Goal: Book appointment/travel/reservation

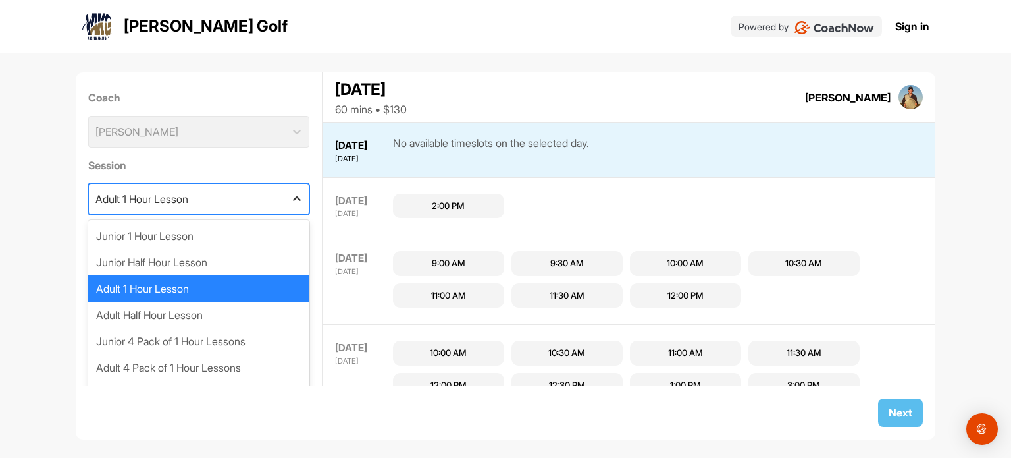
click at [290, 203] on icon at bounding box center [296, 198] width 13 height 13
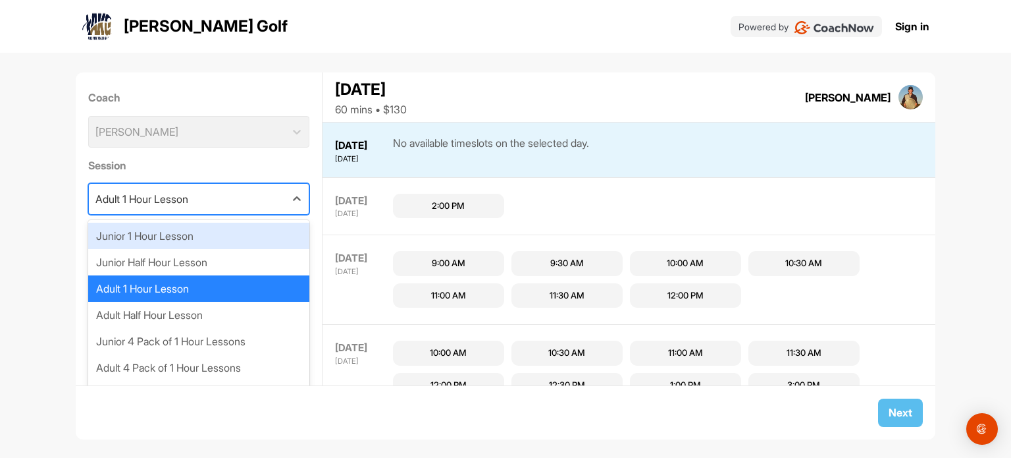
click at [248, 241] on div "Junior 1 Hour Lesson" at bounding box center [199, 236] width 222 height 26
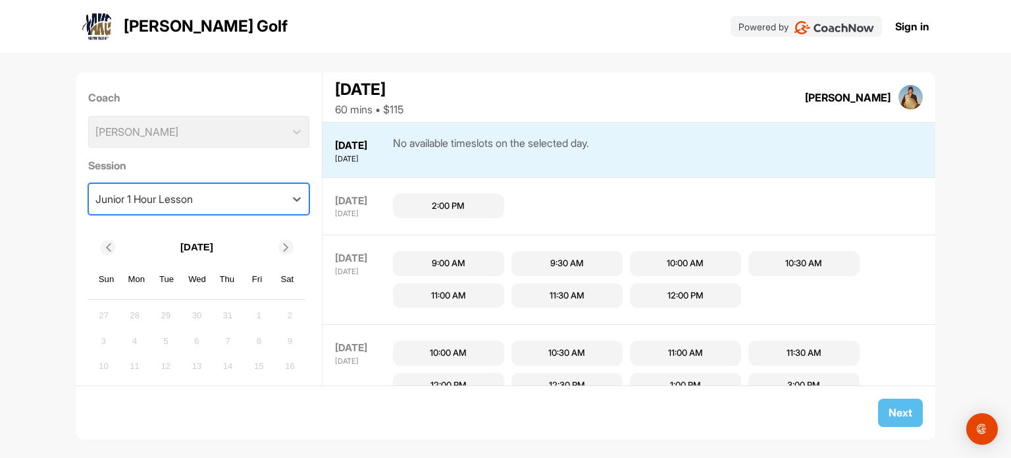
click at [280, 140] on div "Coach [PERSON_NAME]" at bounding box center [199, 118] width 222 height 67
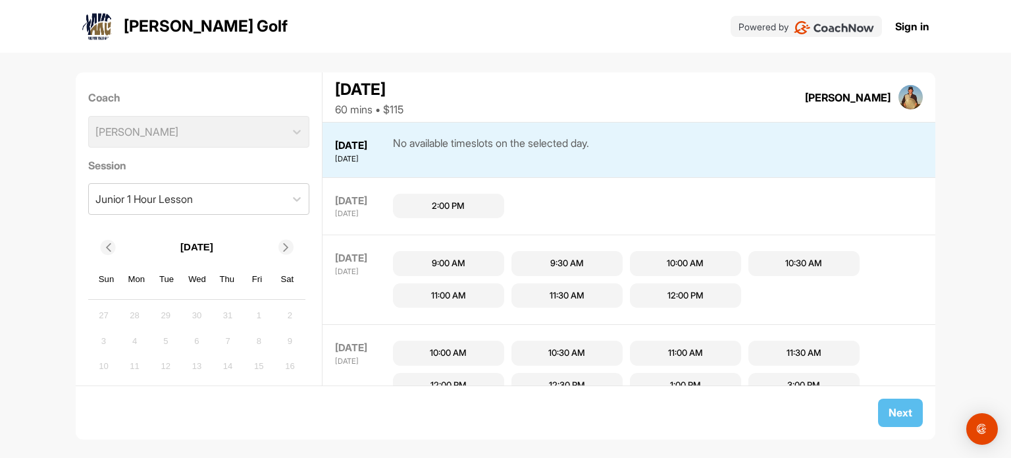
click at [296, 136] on div "Coach [PERSON_NAME]" at bounding box center [199, 118] width 222 height 67
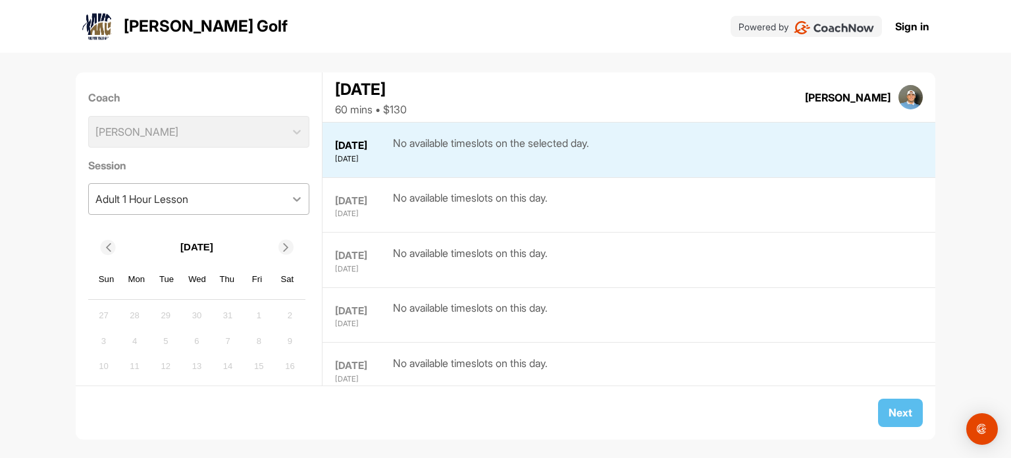
click at [294, 198] on icon at bounding box center [298, 199] width 8 height 5
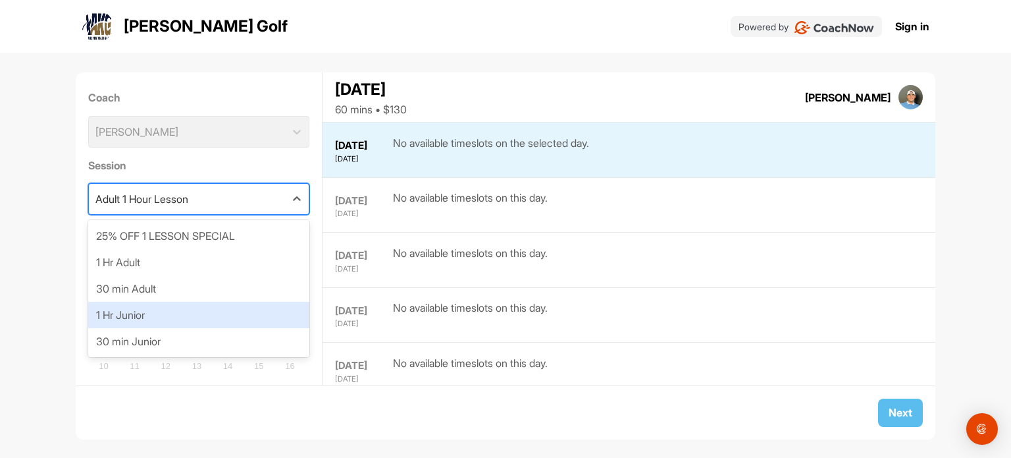
click at [150, 319] on div "1 Hr Junior" at bounding box center [199, 315] width 222 height 26
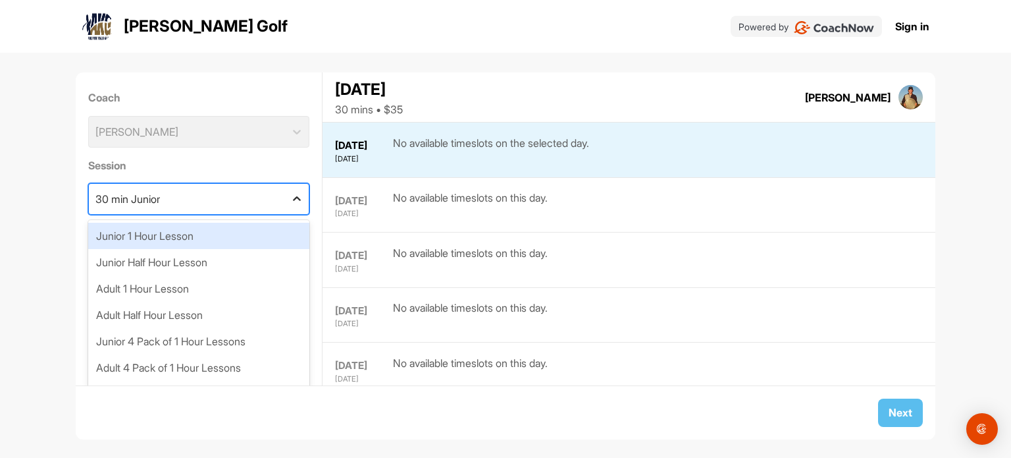
click at [291, 200] on icon at bounding box center [296, 198] width 13 height 13
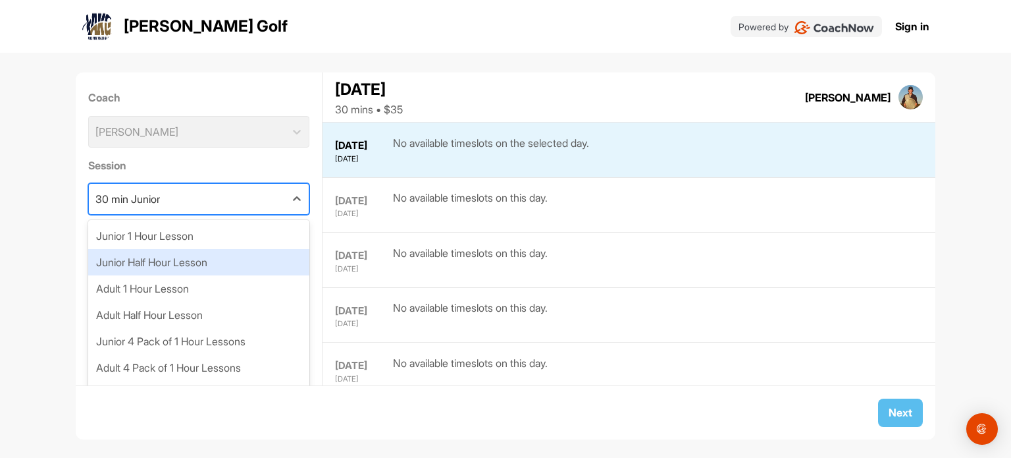
click at [225, 257] on div "Junior Half Hour Lesson" at bounding box center [199, 262] width 222 height 26
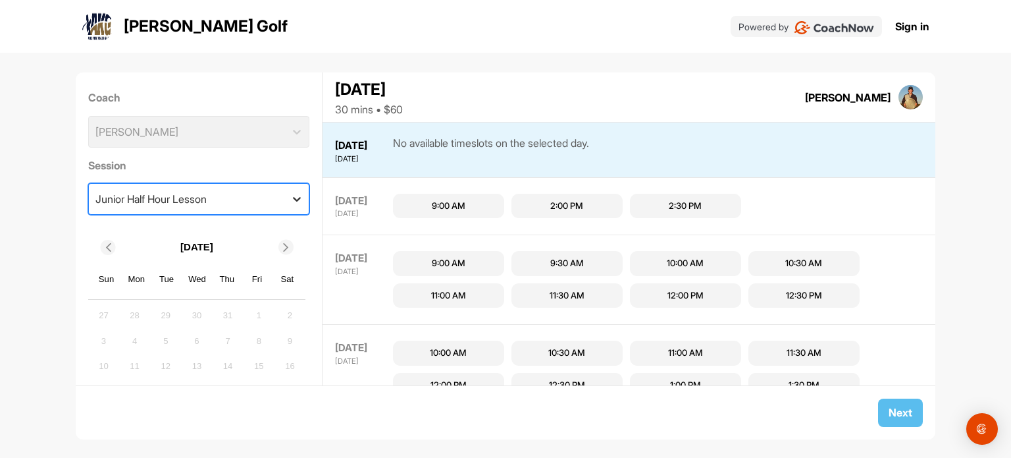
click at [290, 203] on icon at bounding box center [296, 198] width 13 height 13
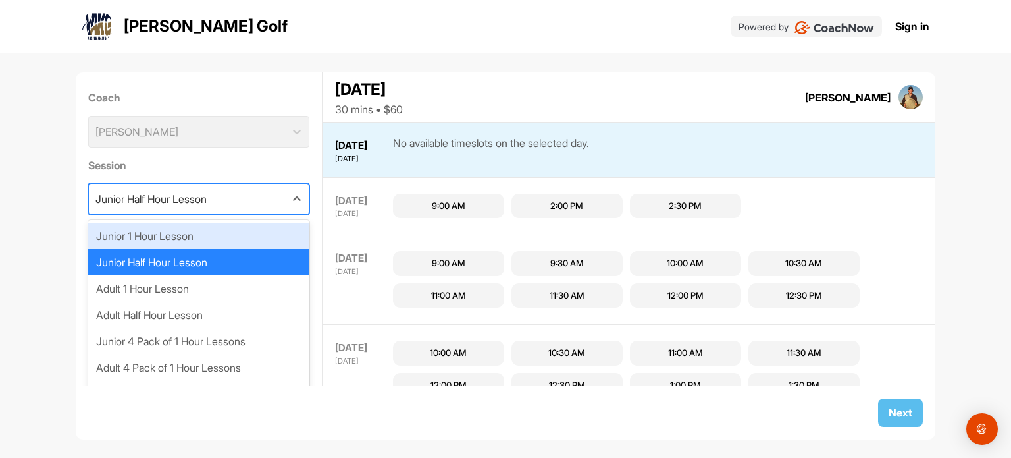
click at [203, 237] on div "Junior 1 Hour Lesson" at bounding box center [199, 236] width 222 height 26
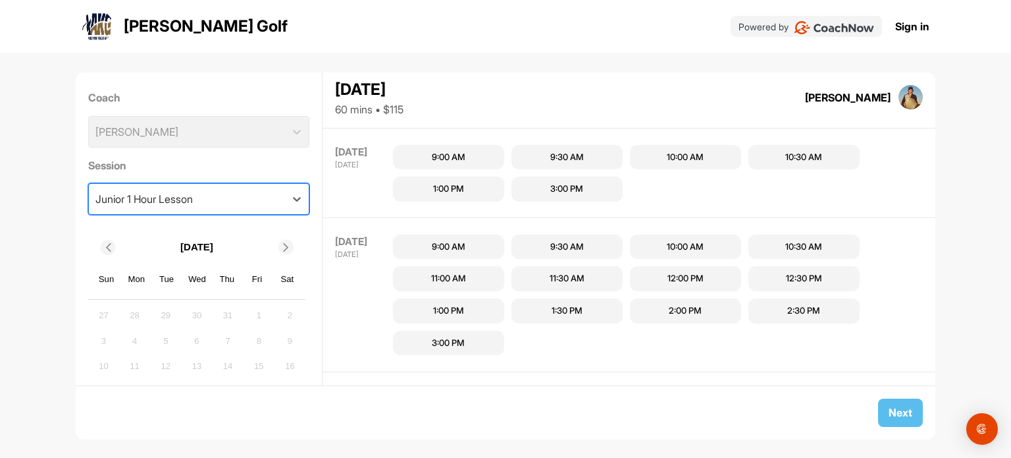
scroll to position [542, 0]
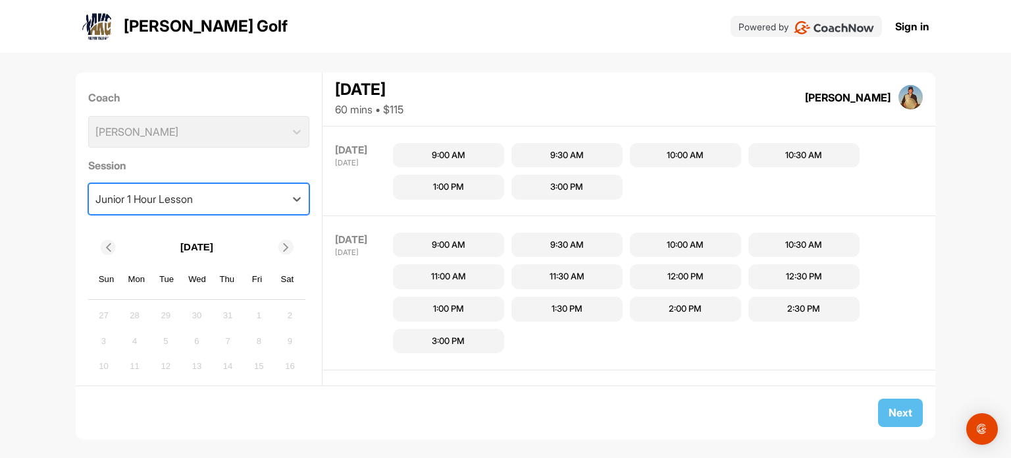
click at [476, 244] on div "9:00 AM" at bounding box center [448, 244] width 111 height 25
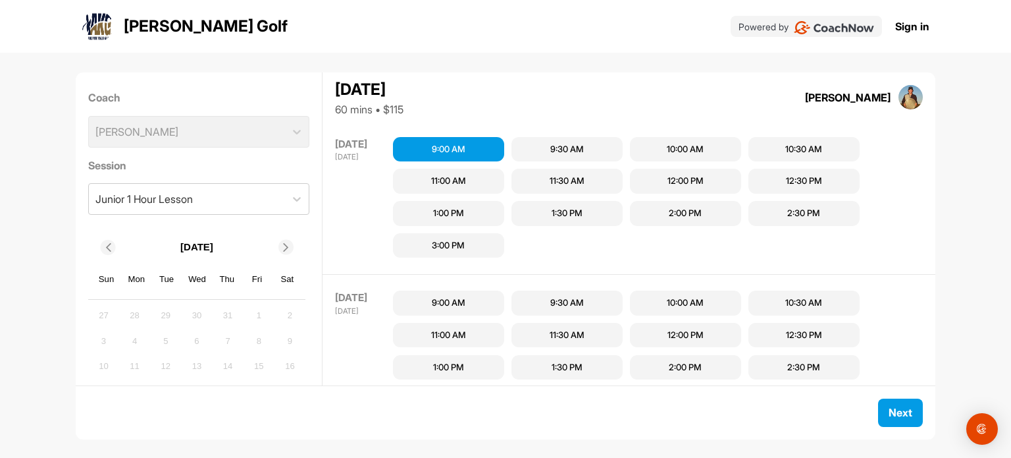
scroll to position [641, 0]
